Goal: Transaction & Acquisition: Download file/media

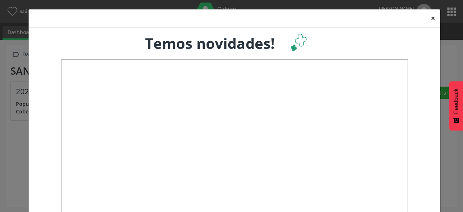
click at [429, 18] on button "×" at bounding box center [433, 18] width 14 height 18
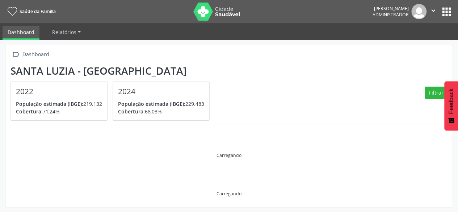
click at [442, 13] on button "apps" at bounding box center [446, 11] width 13 height 13
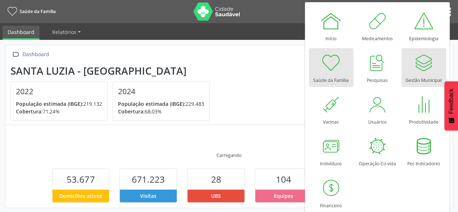
click at [418, 63] on div at bounding box center [423, 63] width 22 height 22
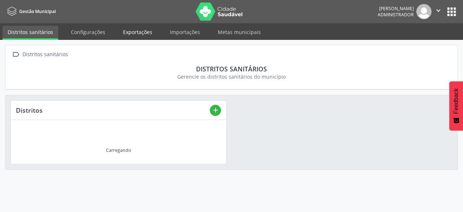
click at [142, 35] on link "Exportações" at bounding box center [137, 32] width 39 height 13
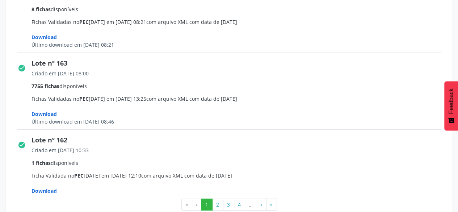
scroll to position [1174, 0]
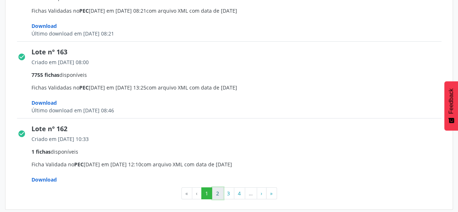
click at [216, 188] on button "2" at bounding box center [217, 193] width 11 height 12
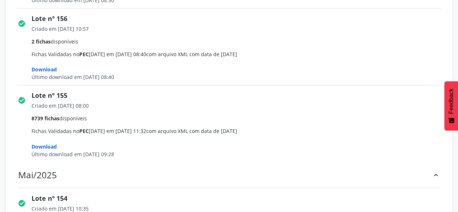
scroll to position [651, 0]
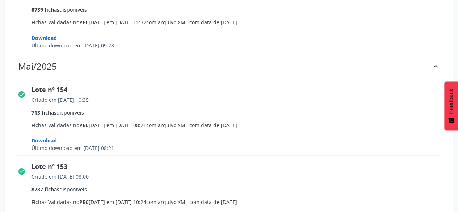
click at [50, 138] on span "Download" at bounding box center [43, 139] width 25 height 7
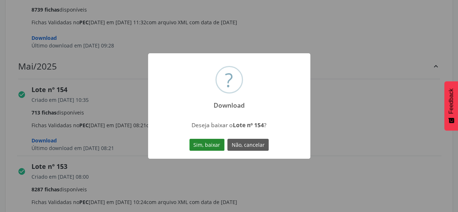
click at [197, 144] on button "Sim, baixar" at bounding box center [206, 145] width 35 height 12
